Goal: Navigation & Orientation: Find specific page/section

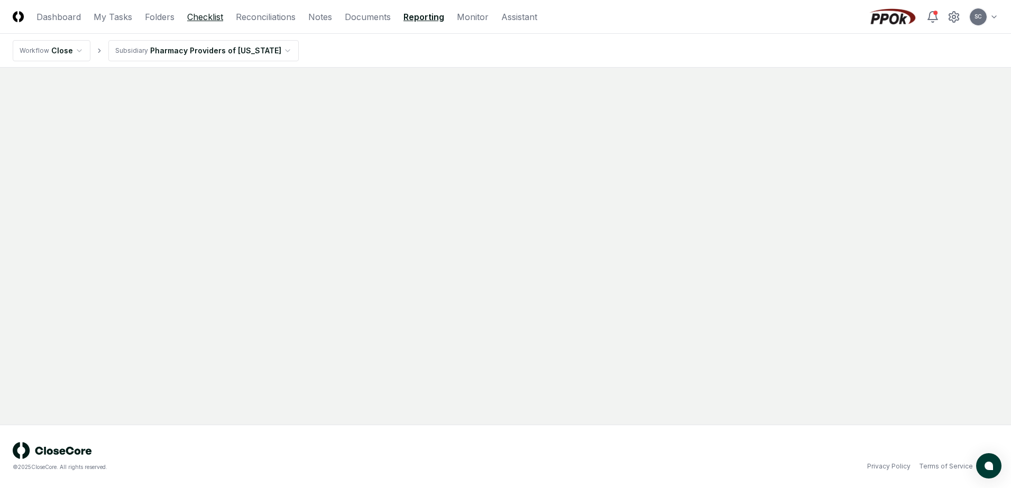
click at [213, 17] on link "Checklist" at bounding box center [205, 17] width 36 height 13
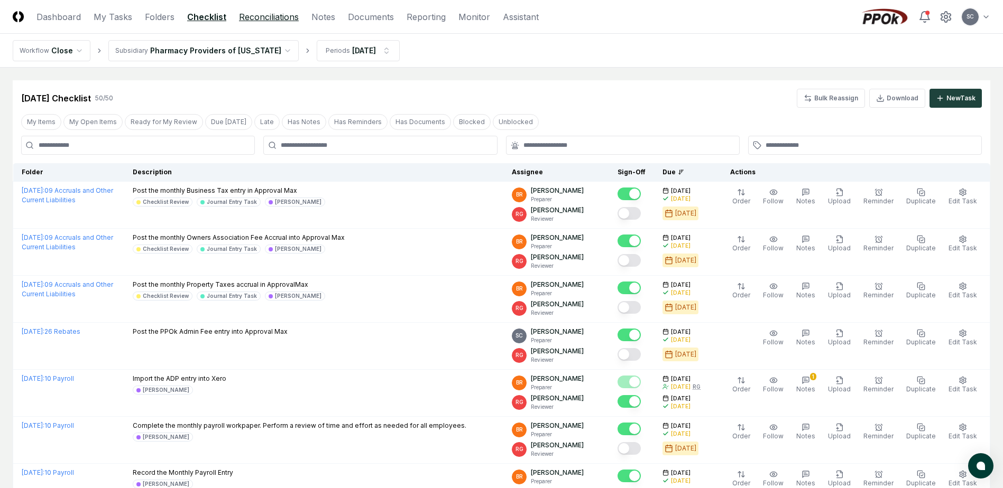
click at [264, 15] on link "Reconciliations" at bounding box center [269, 17] width 60 height 13
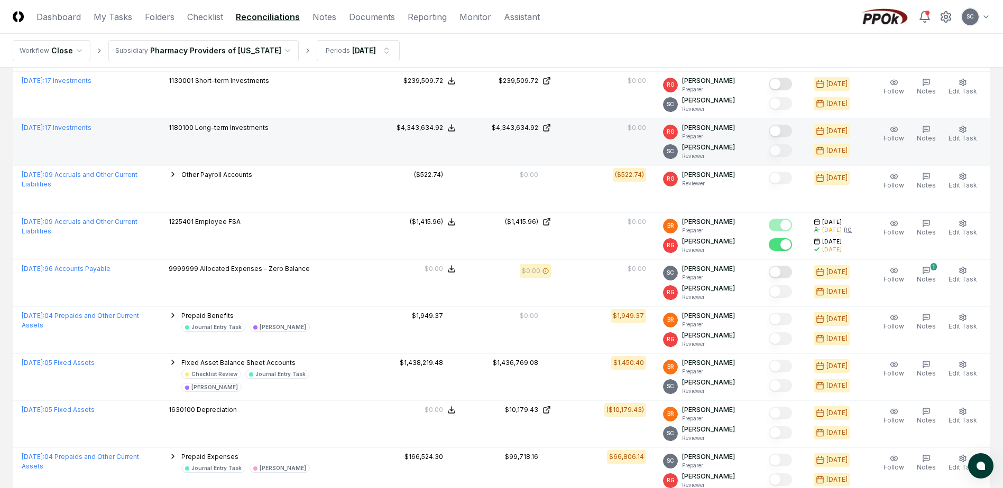
scroll to position [296, 0]
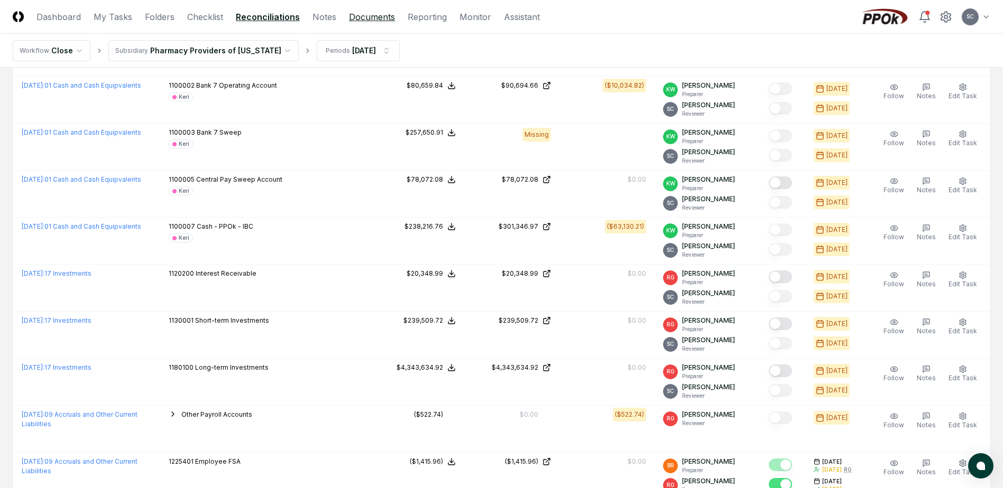
click at [354, 18] on link "Documents" at bounding box center [372, 17] width 46 height 13
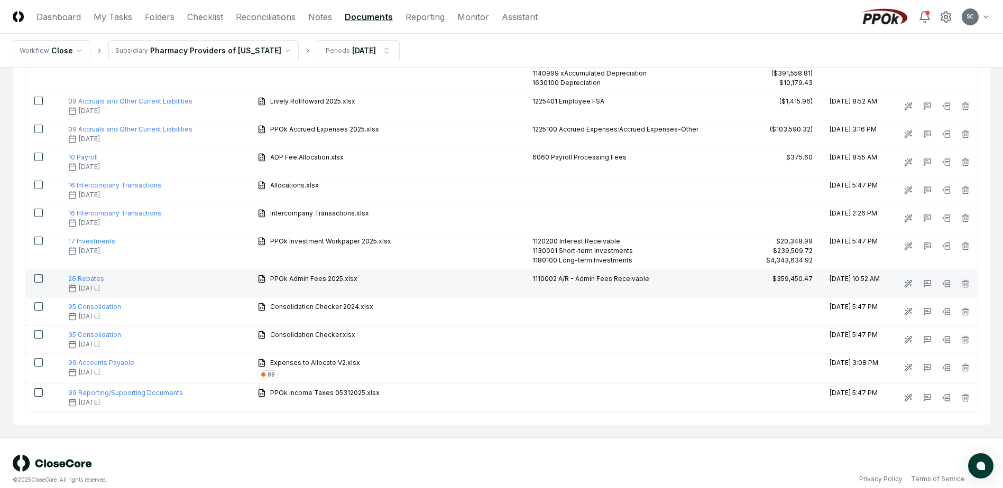
scroll to position [529, 0]
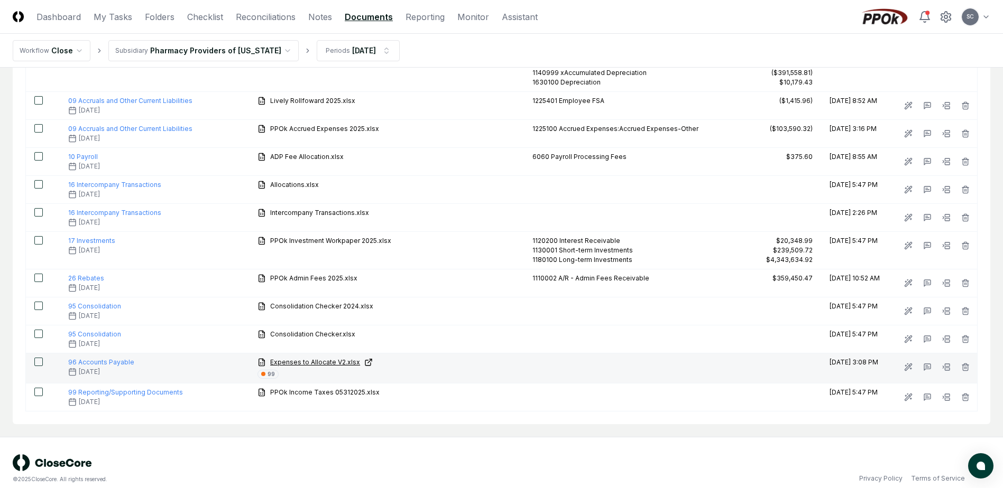
click at [297, 358] on span "Expenses to Allocate V2.xlsx" at bounding box center [315, 363] width 90 height 10
